Goal: Task Accomplishment & Management: Use online tool/utility

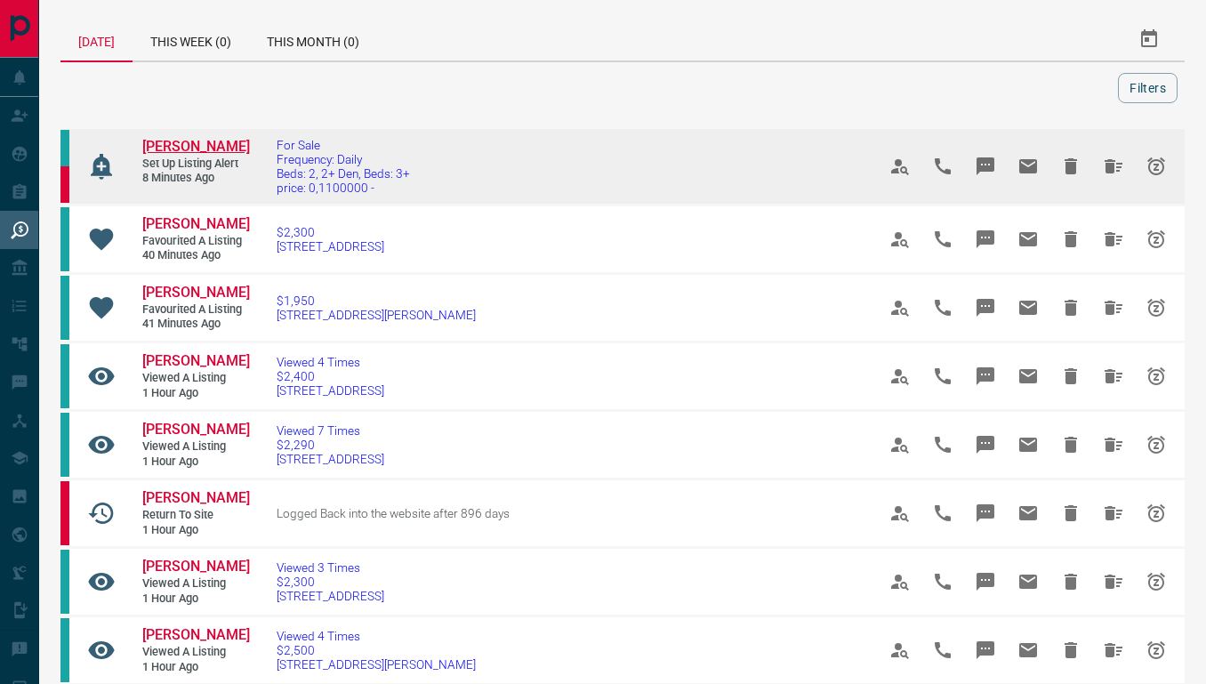
click at [179, 153] on span "[PERSON_NAME]" at bounding box center [196, 146] width 108 height 17
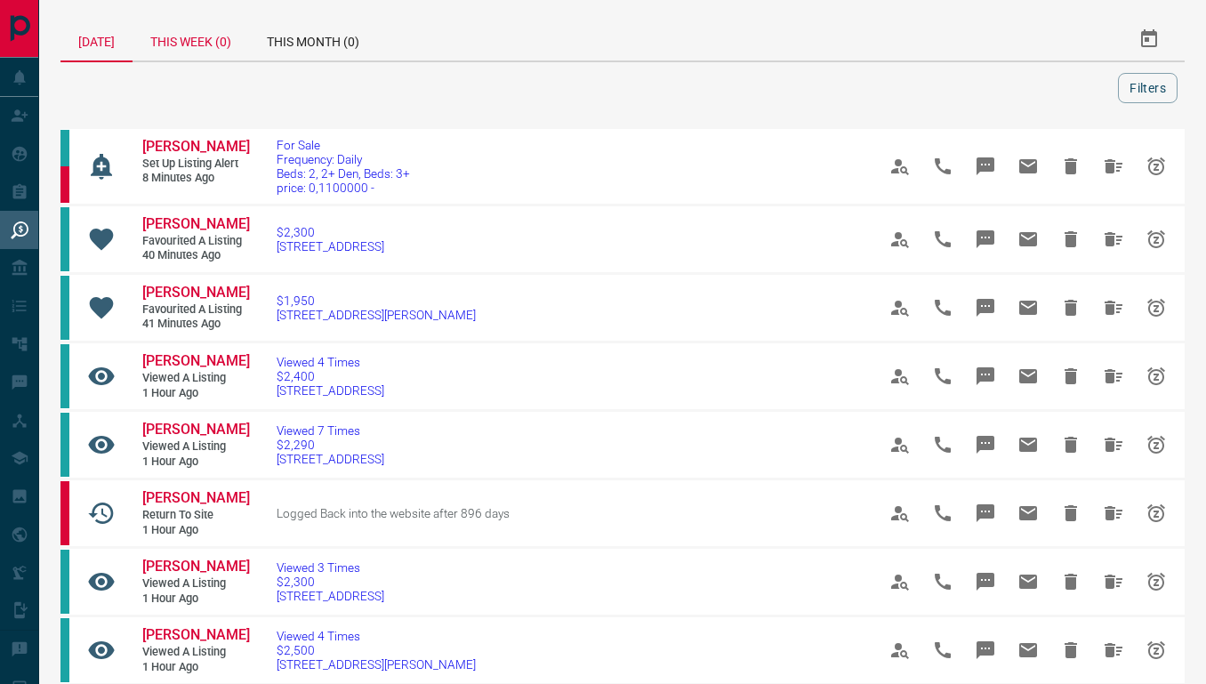
click at [210, 48] on div "This Week (0)" at bounding box center [191, 39] width 117 height 43
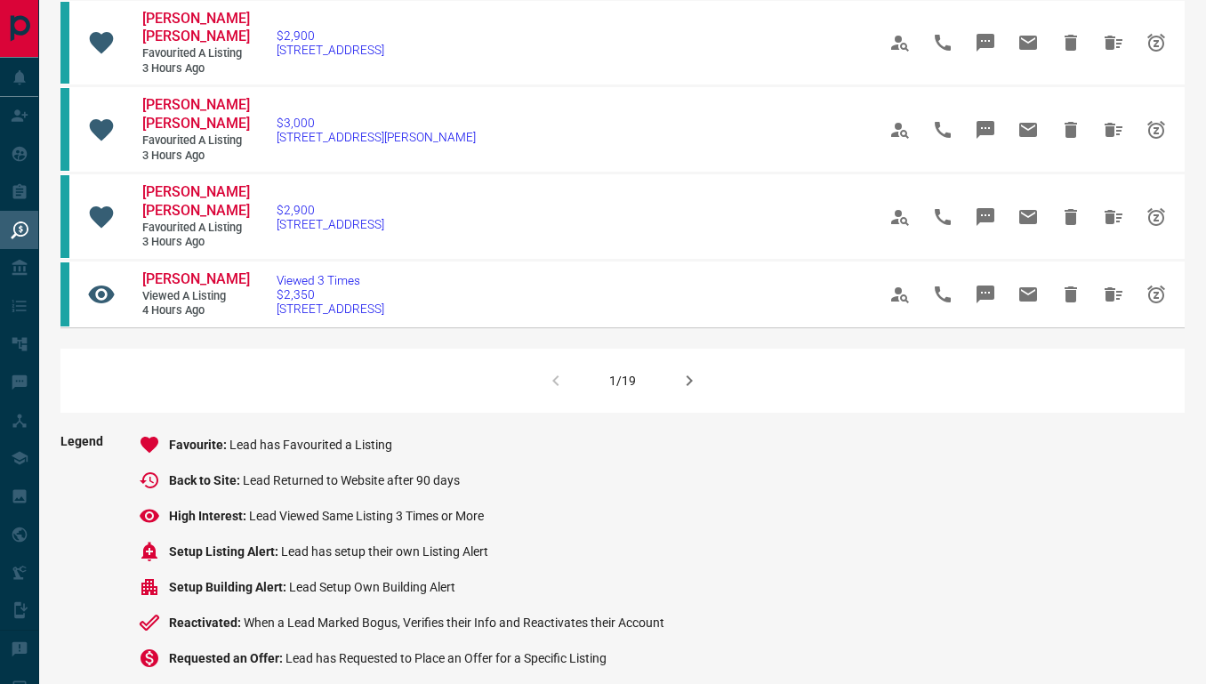
click at [698, 391] on icon "button" at bounding box center [689, 380] width 21 height 21
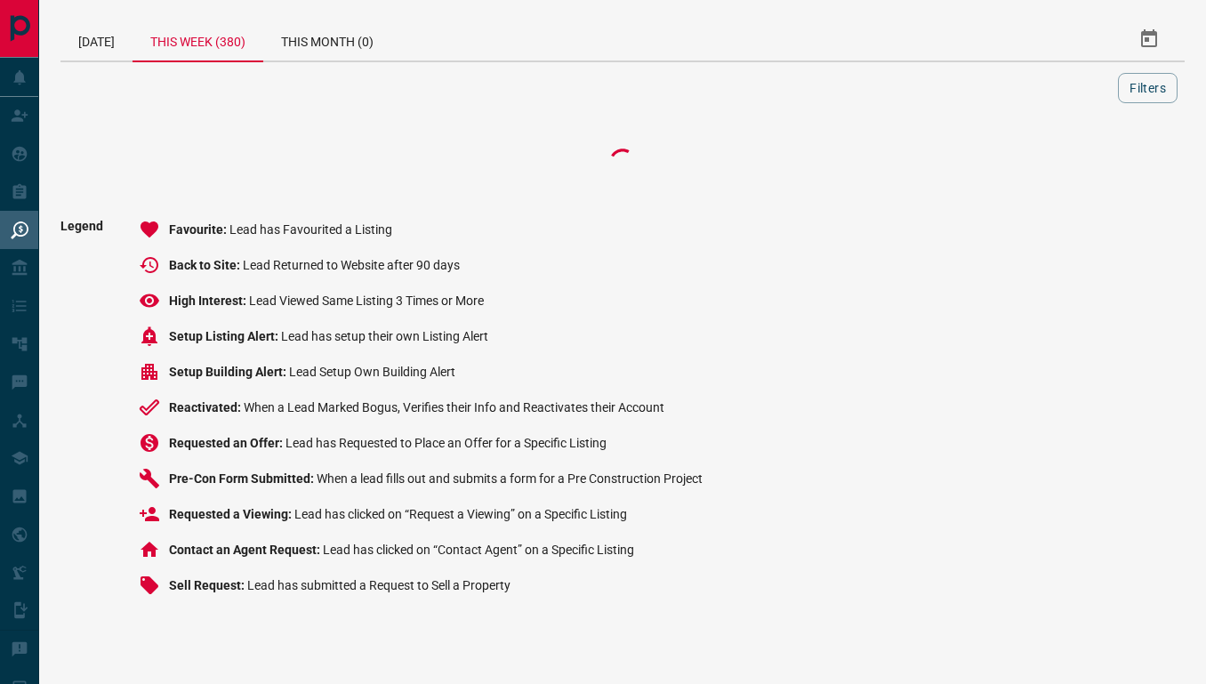
scroll to position [29, 0]
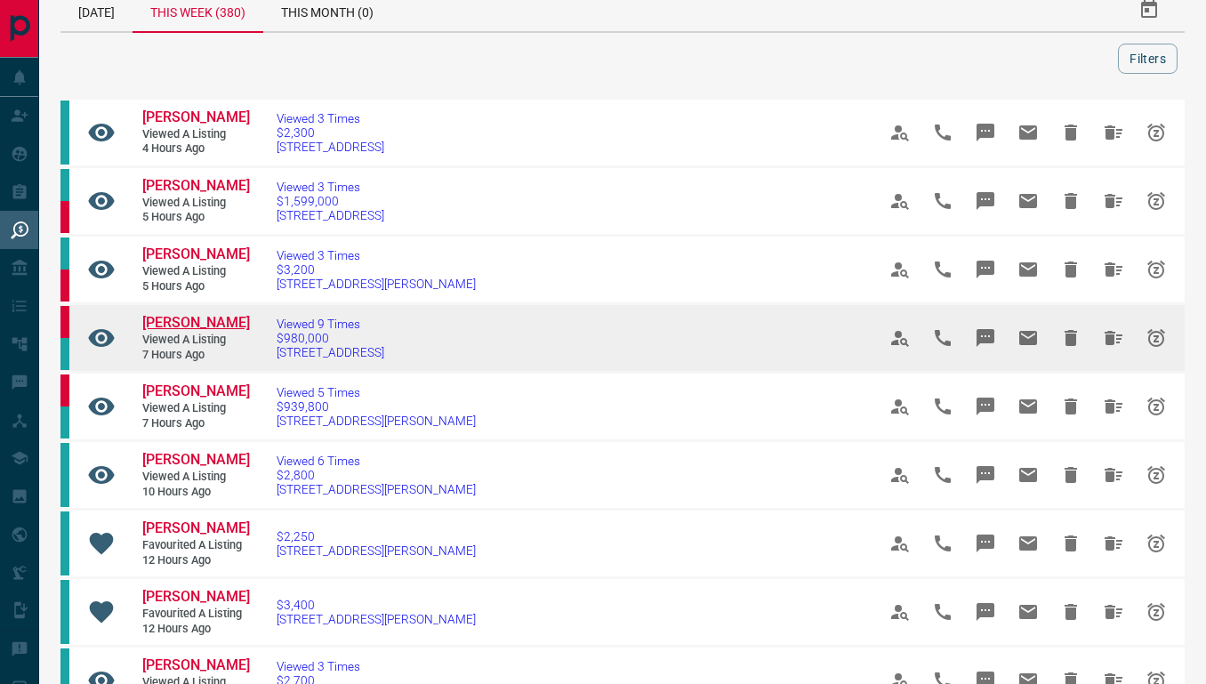
click at [180, 331] on span "[PERSON_NAME]" at bounding box center [196, 322] width 108 height 17
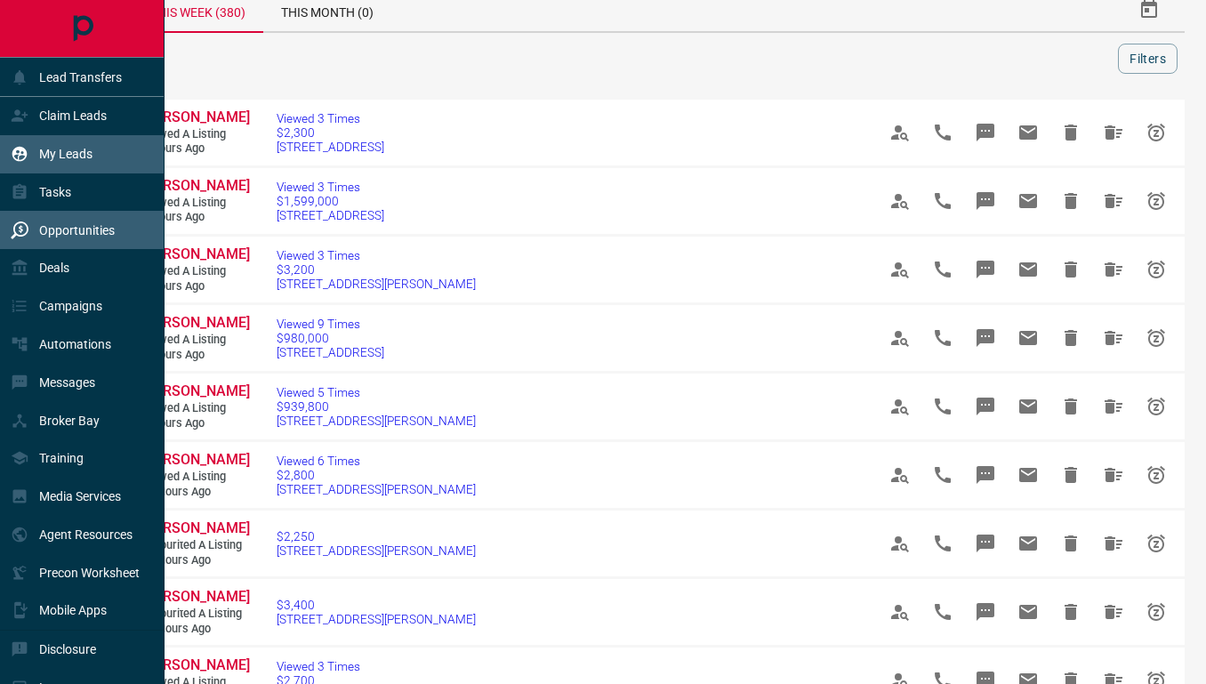
click at [55, 157] on p "My Leads" at bounding box center [65, 154] width 53 height 14
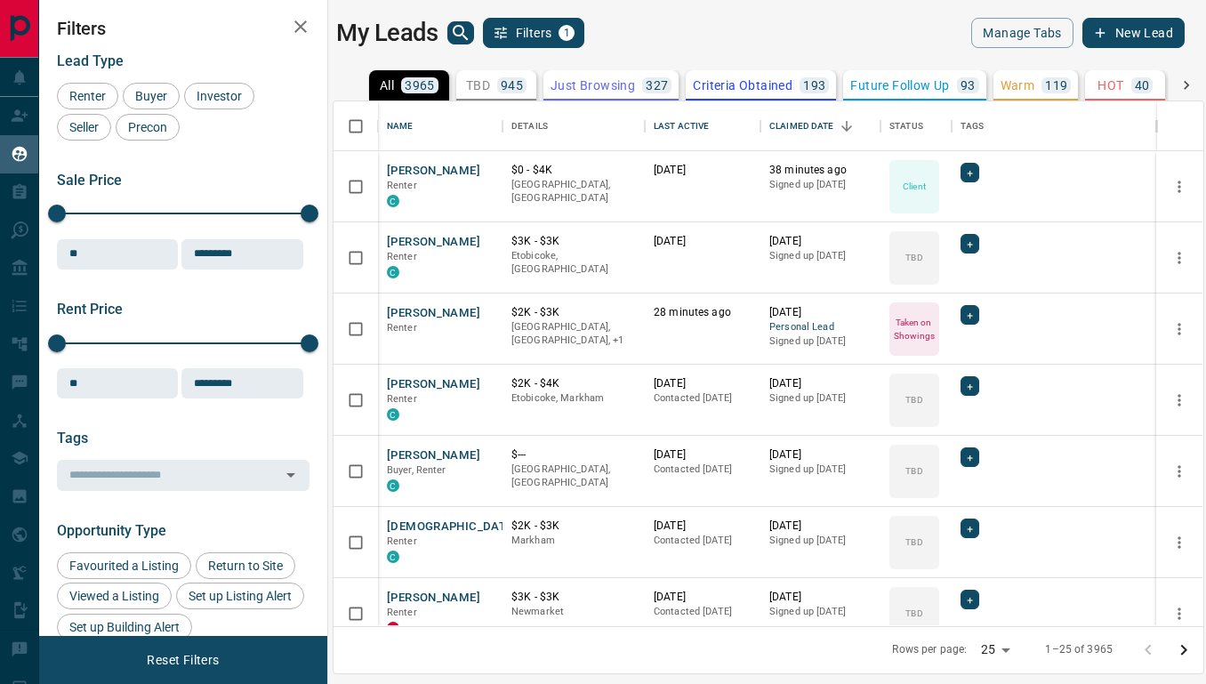
scroll to position [524, 869]
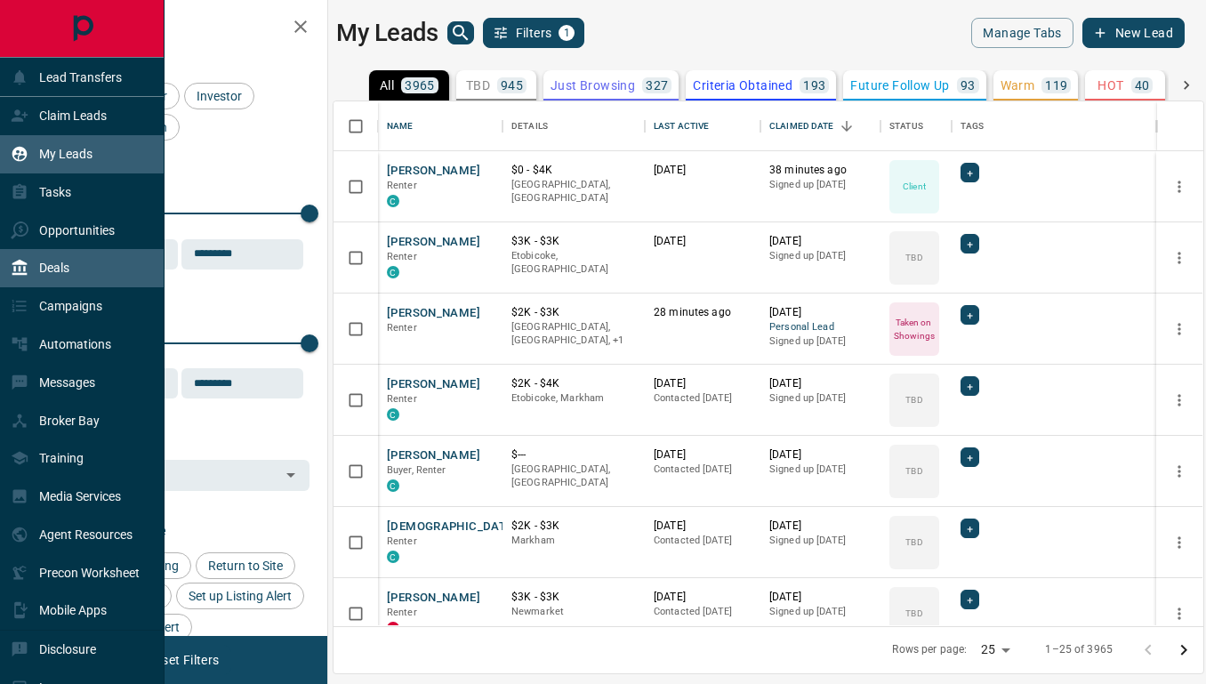
click at [90, 258] on div "Deals" at bounding box center [82, 268] width 165 height 38
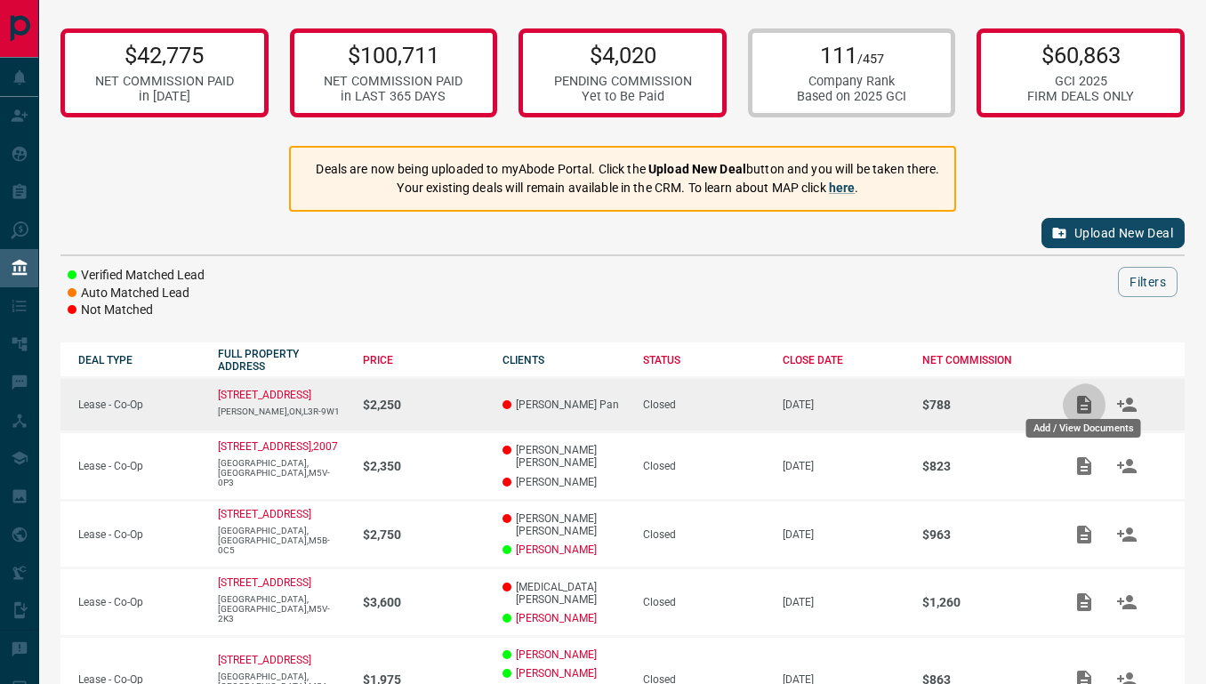
click at [1092, 402] on icon "Add / View Documents" at bounding box center [1084, 405] width 14 height 18
click at [1082, 404] on icon "Add / View Documents" at bounding box center [1084, 405] width 14 height 18
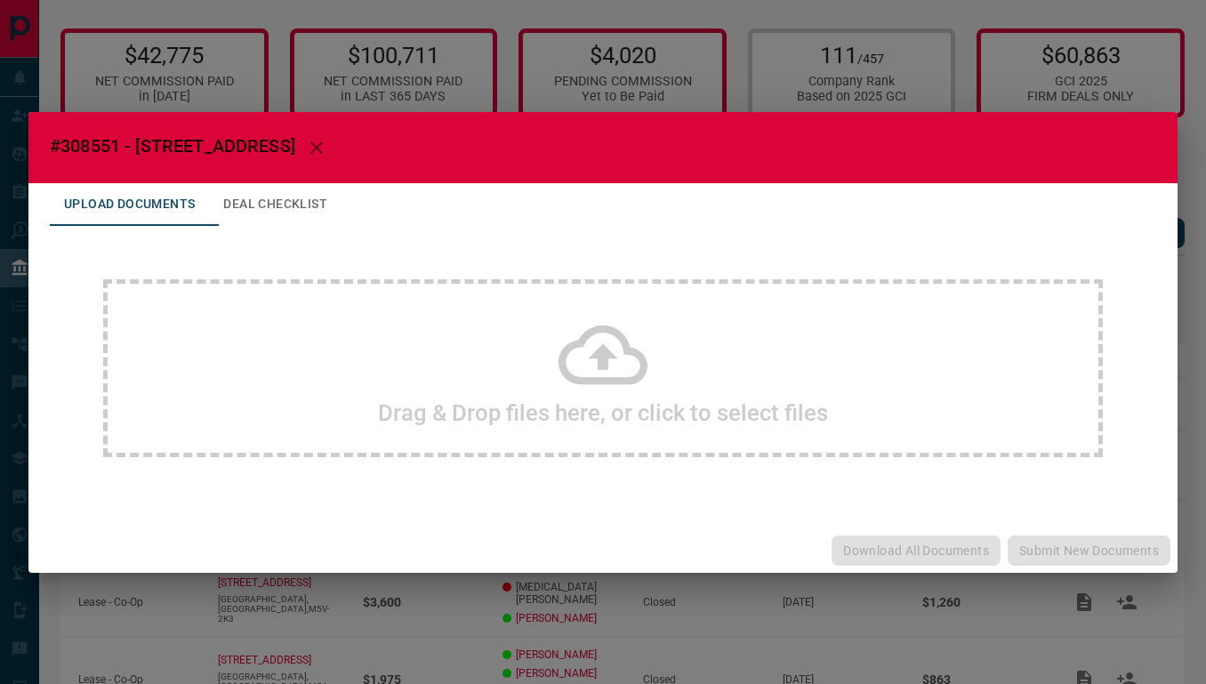
click at [715, 389] on div "Drag & Drop files here, or click to select files" at bounding box center [603, 368] width 1000 height 178
click at [1185, 135] on div "#308551 - [STREET_ADDRESS] Upload Documents Deal Checklist Drag & Drop files he…" at bounding box center [603, 342] width 1206 height 684
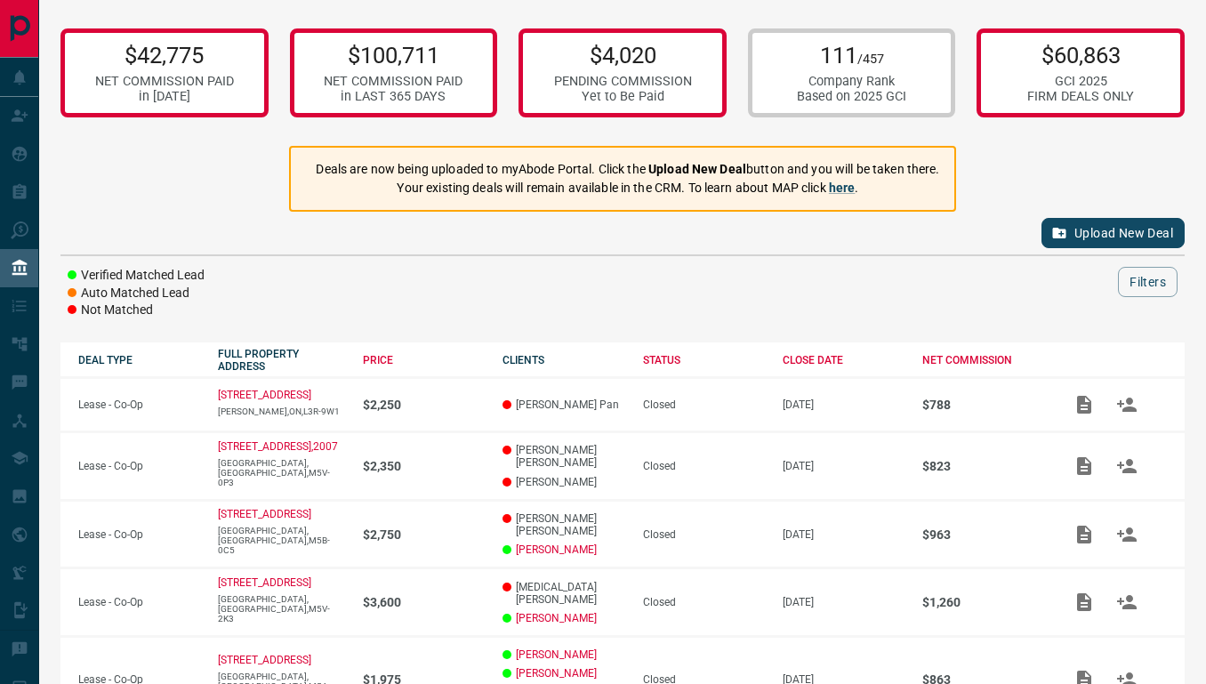
click at [1071, 226] on button "Upload New Deal" at bounding box center [1113, 233] width 143 height 30
